Goal: Transaction & Acquisition: Purchase product/service

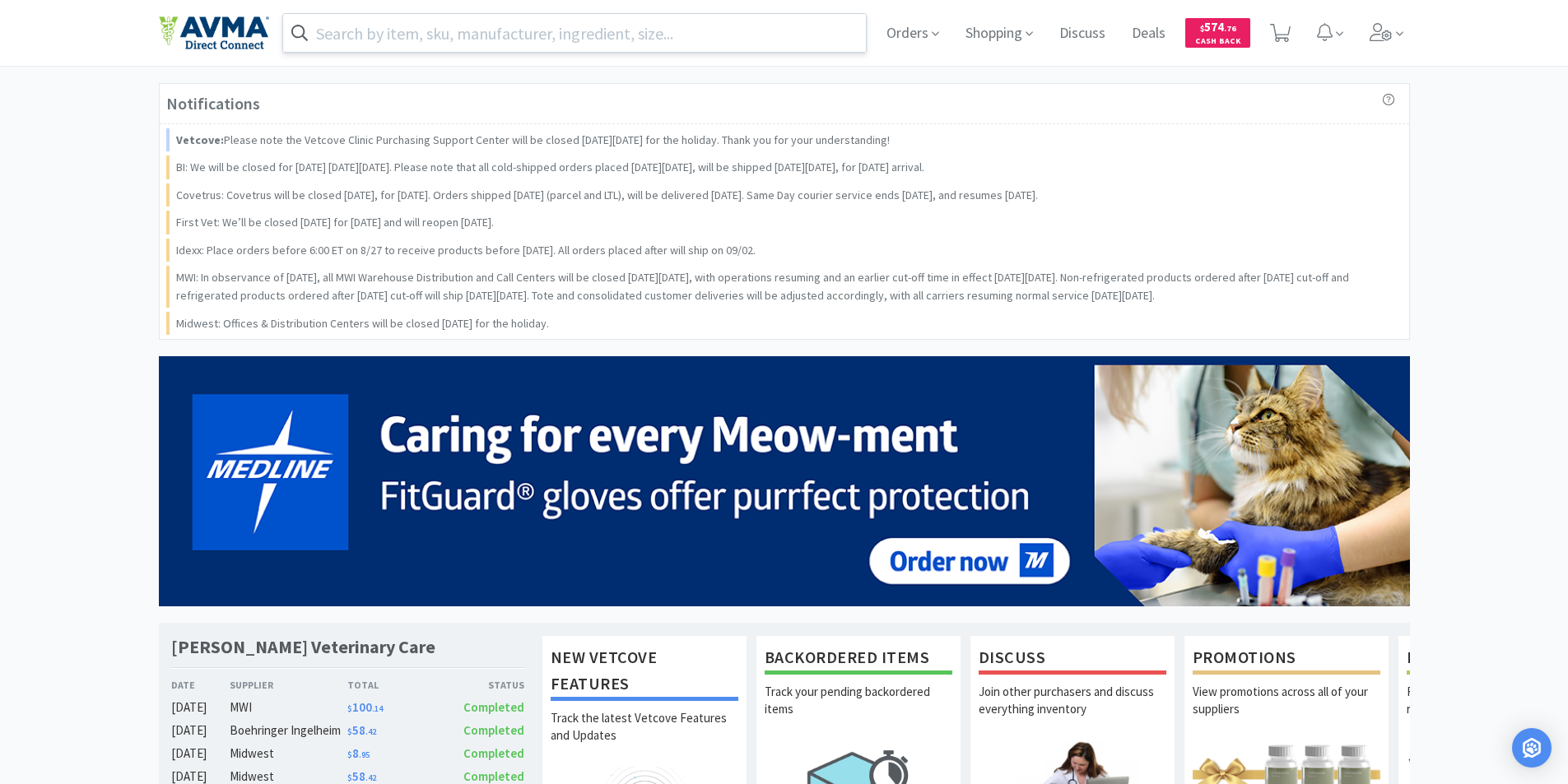
click at [340, 30] on input "text" at bounding box center [574, 32] width 583 height 37
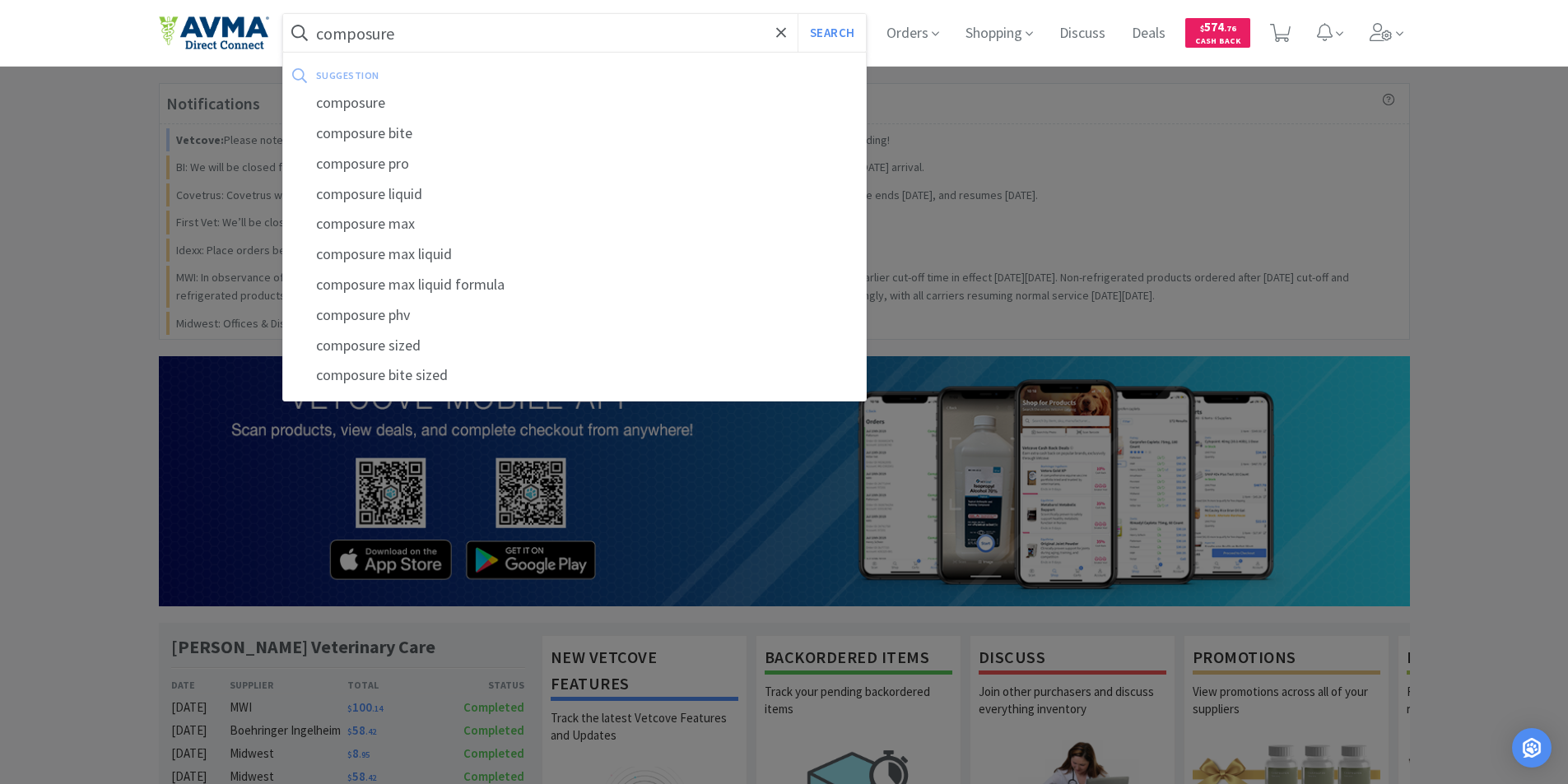
click at [372, 163] on div "composure pro" at bounding box center [574, 163] width 583 height 30
type input "composure pro"
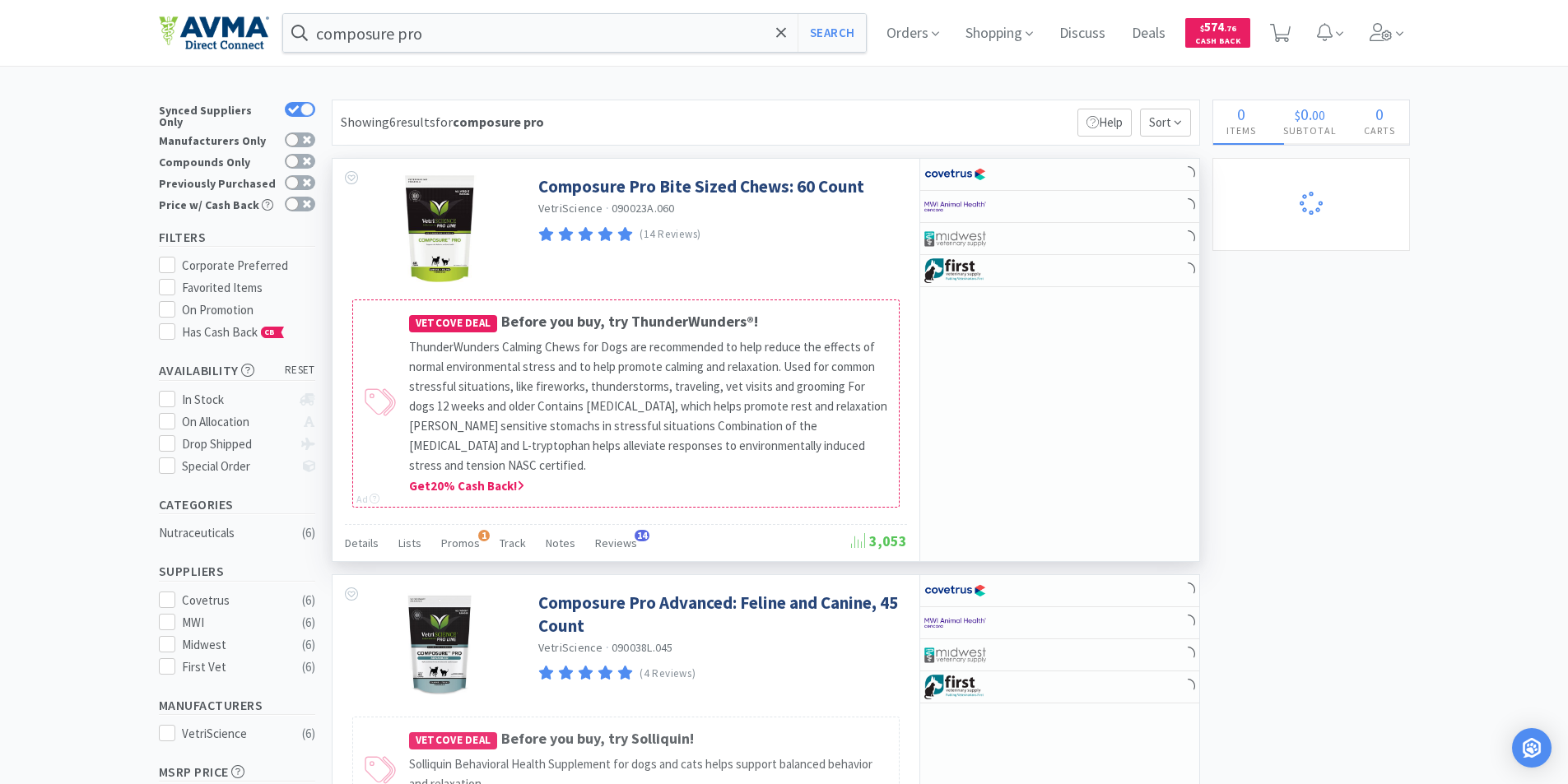
select select "3"
select select "1"
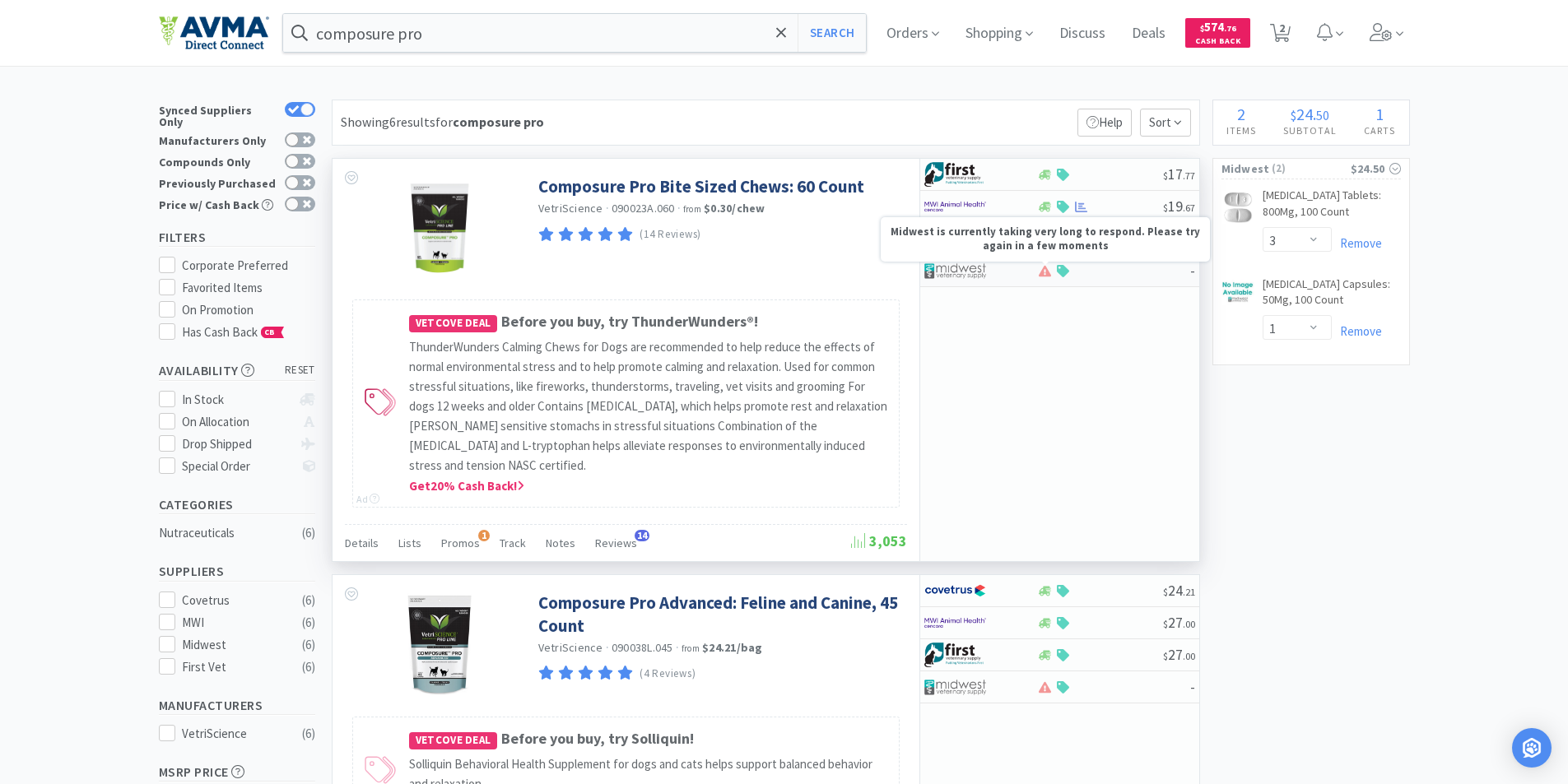
click at [1043, 269] on icon at bounding box center [1045, 270] width 13 height 11
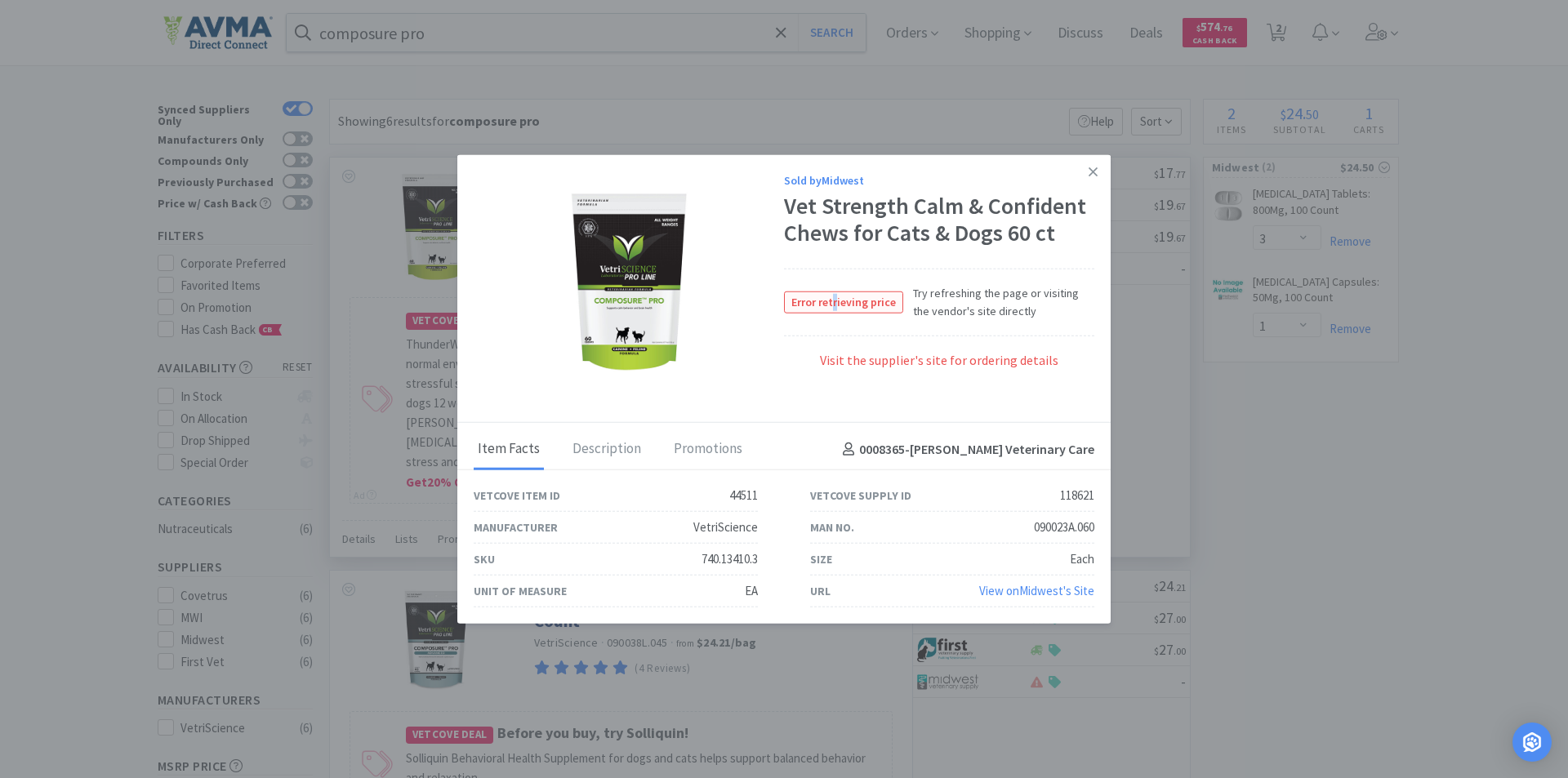
click at [837, 305] on span "Error retrieving price" at bounding box center [844, 303] width 118 height 21
drag, startPoint x: 58, startPoint y: 648, endPoint x: 63, endPoint y: 641, distance: 8.6
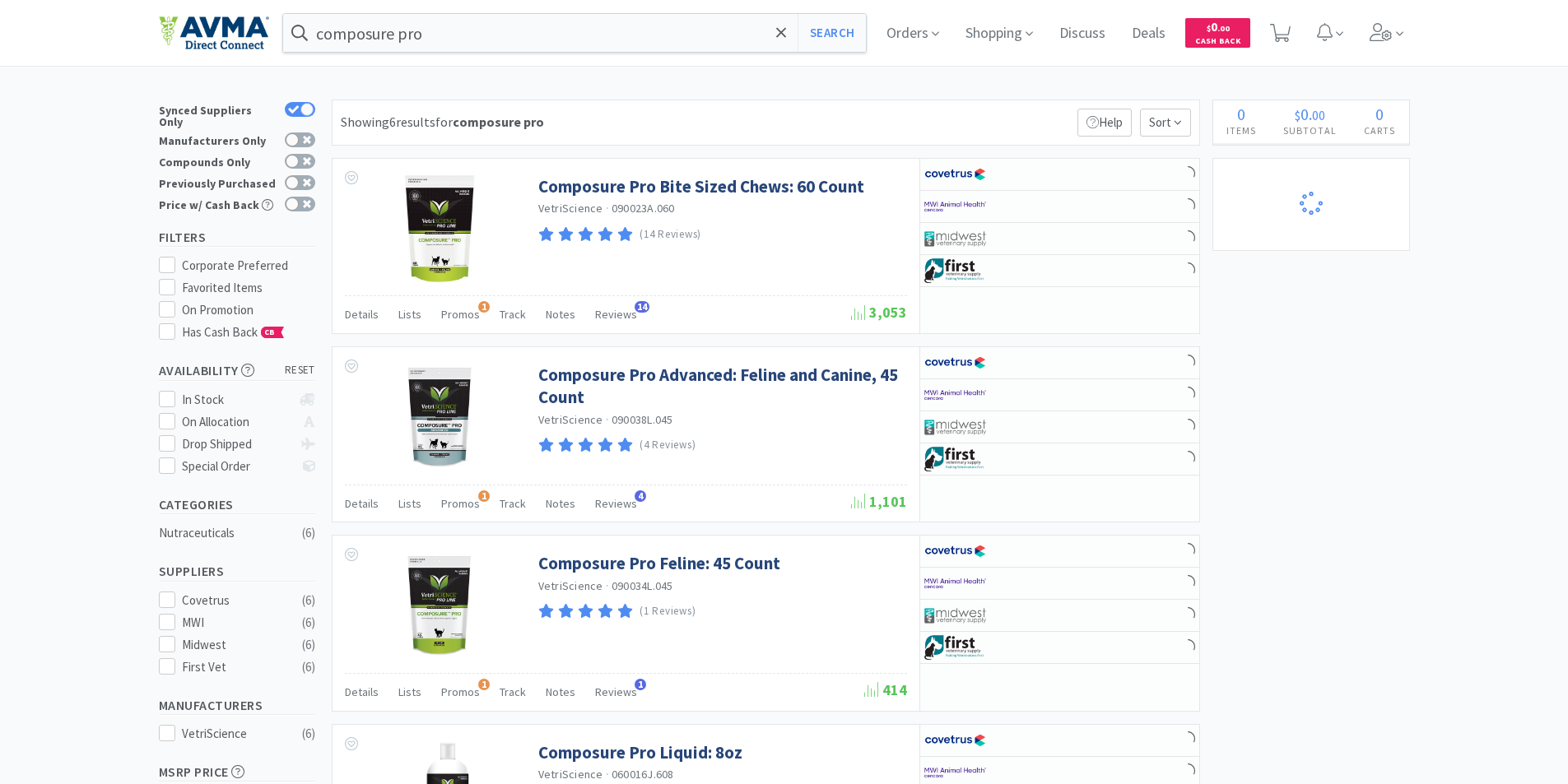
select select "3"
select select "1"
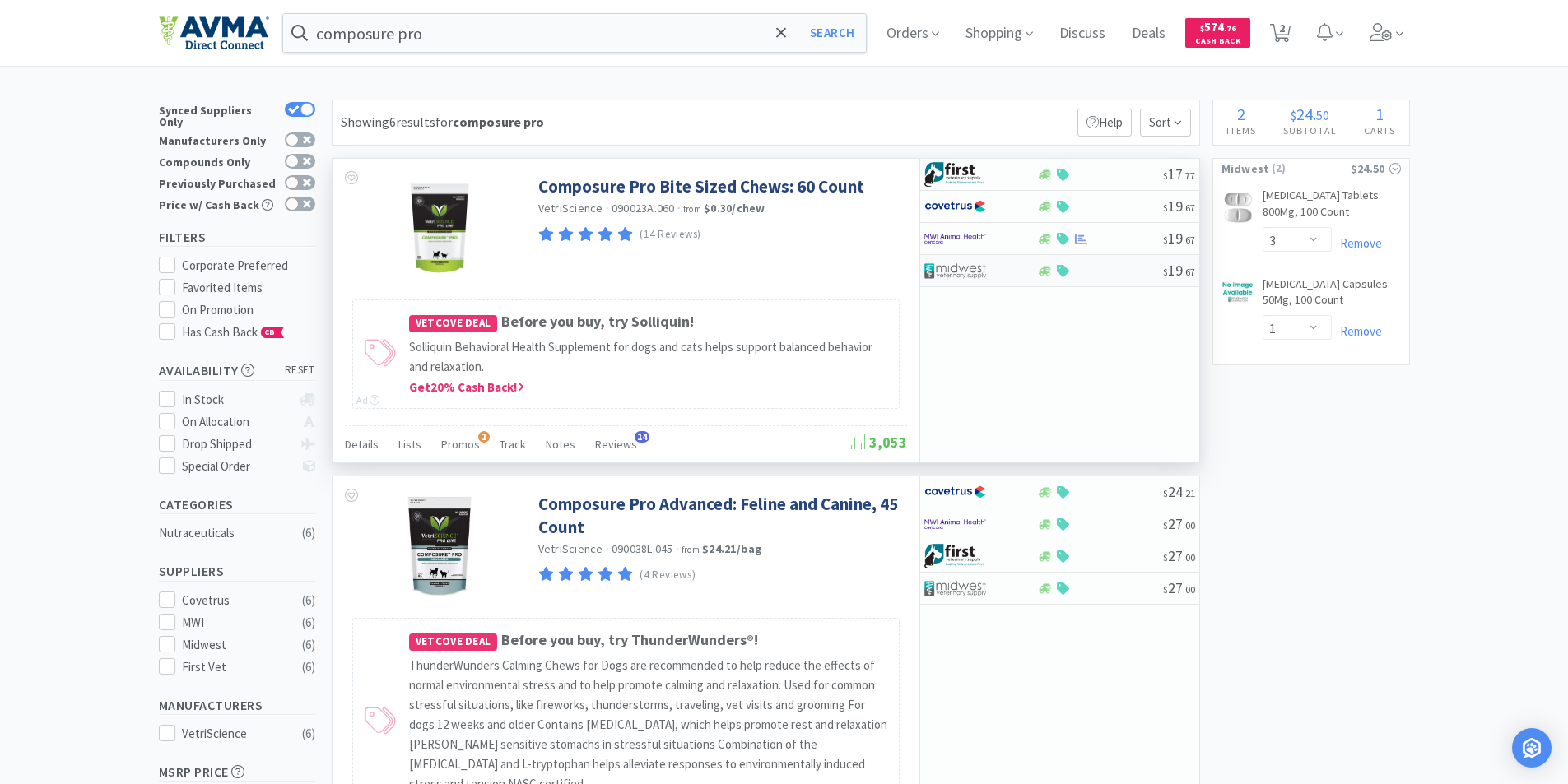
click at [958, 266] on img at bounding box center [956, 270] width 62 height 25
select select "1"
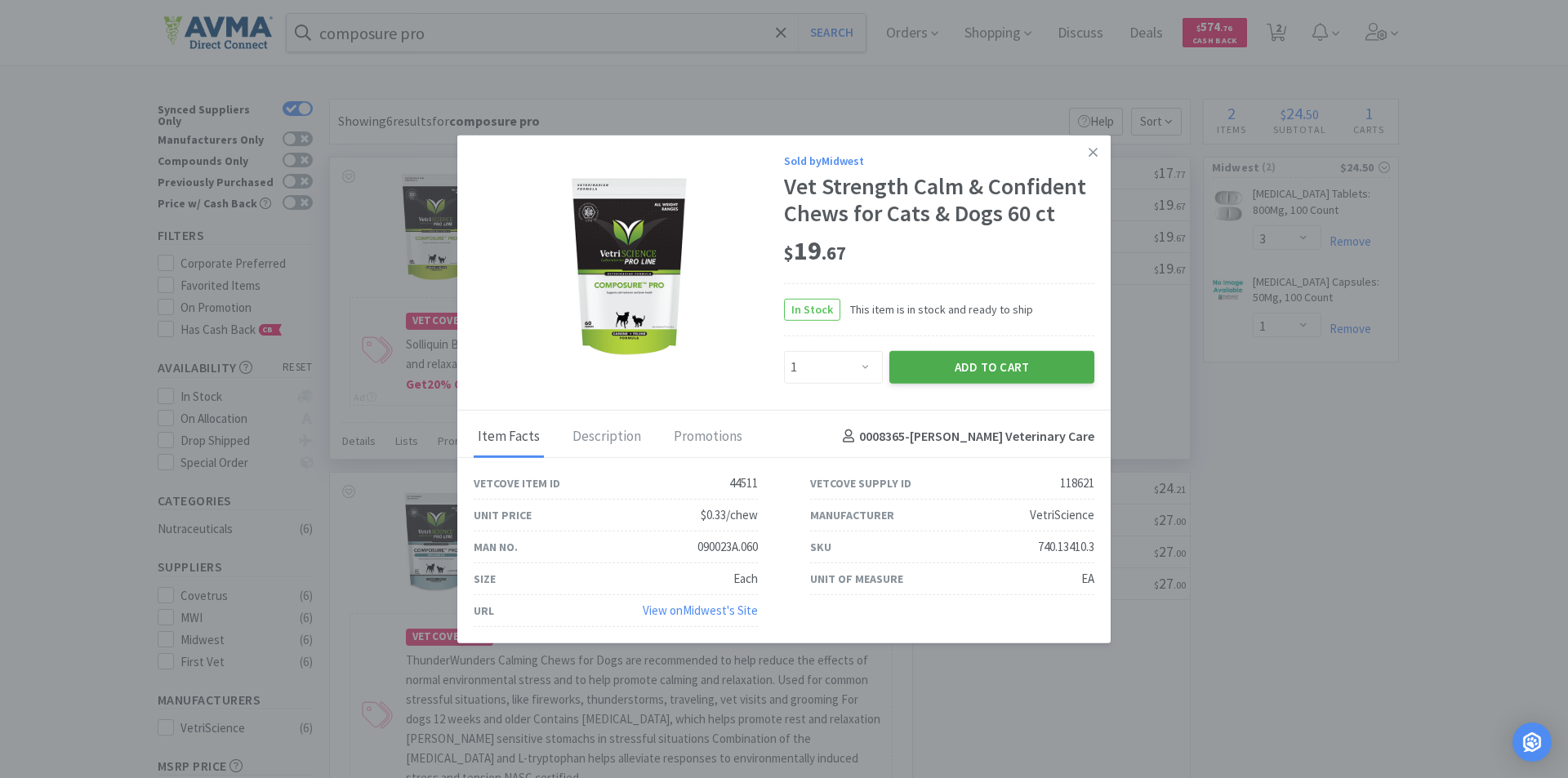
click at [960, 370] on button "Add to Cart" at bounding box center [992, 367] width 205 height 33
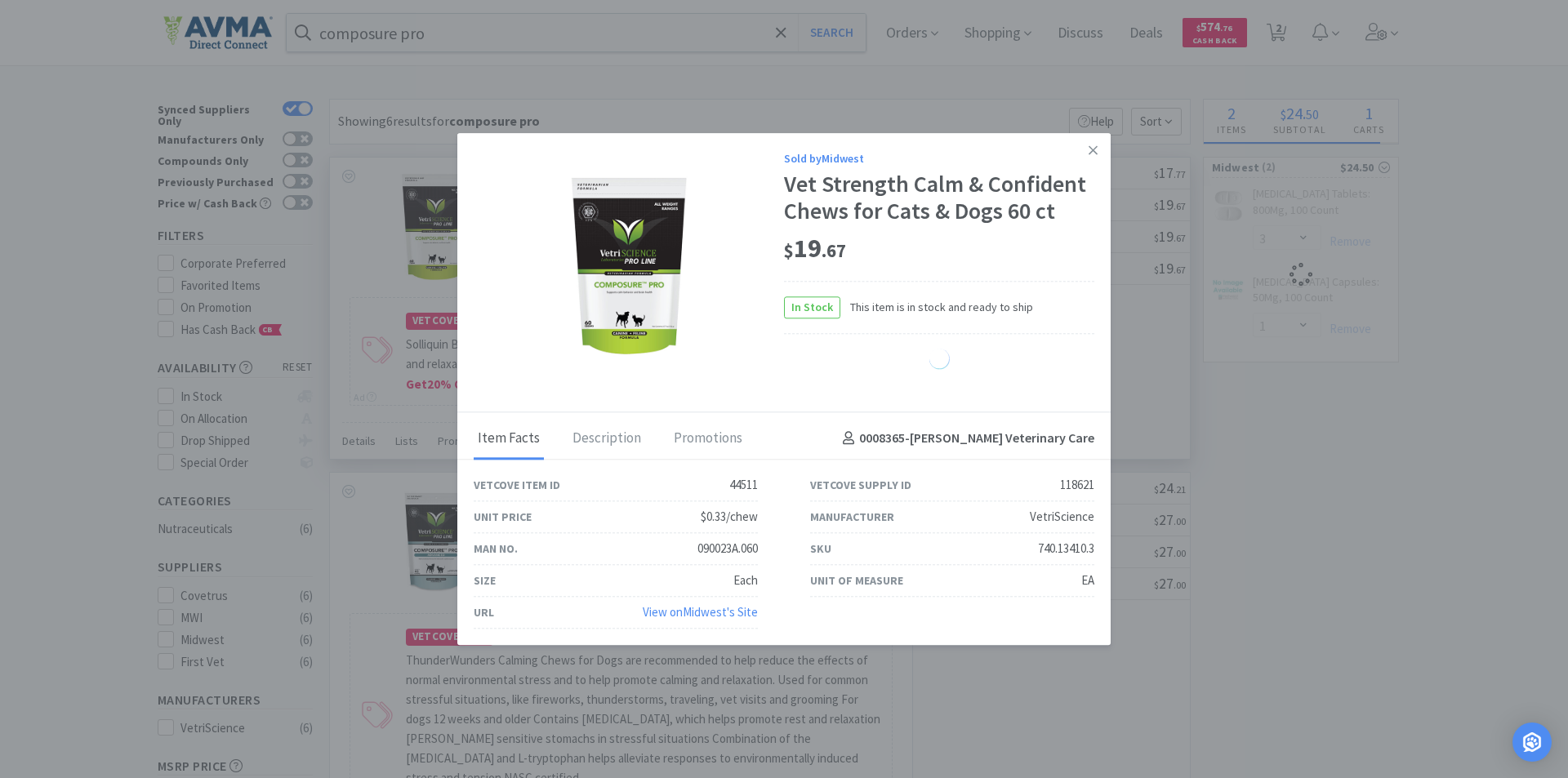
select select "1"
select select "3"
select select "1"
